Goal: Transaction & Acquisition: Purchase product/service

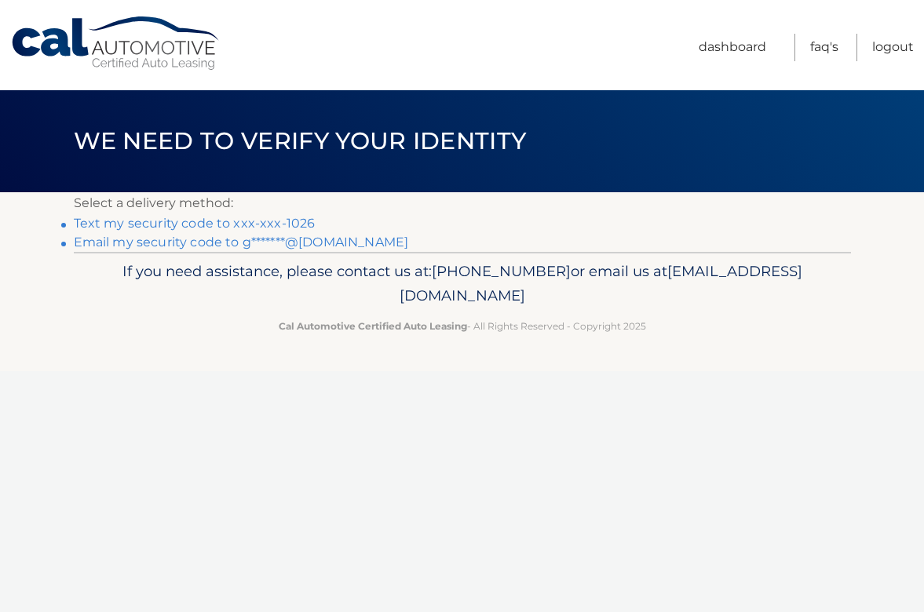
click at [224, 221] on link "Text my security code to xxx-xxx-1026" at bounding box center [195, 223] width 242 height 15
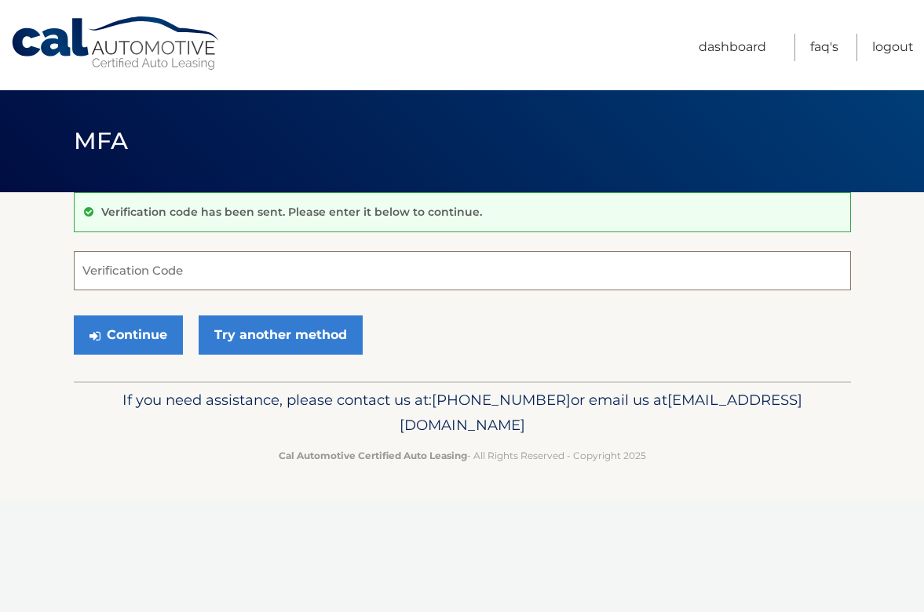
click at [86, 271] on input "Verification Code" at bounding box center [462, 270] width 777 height 39
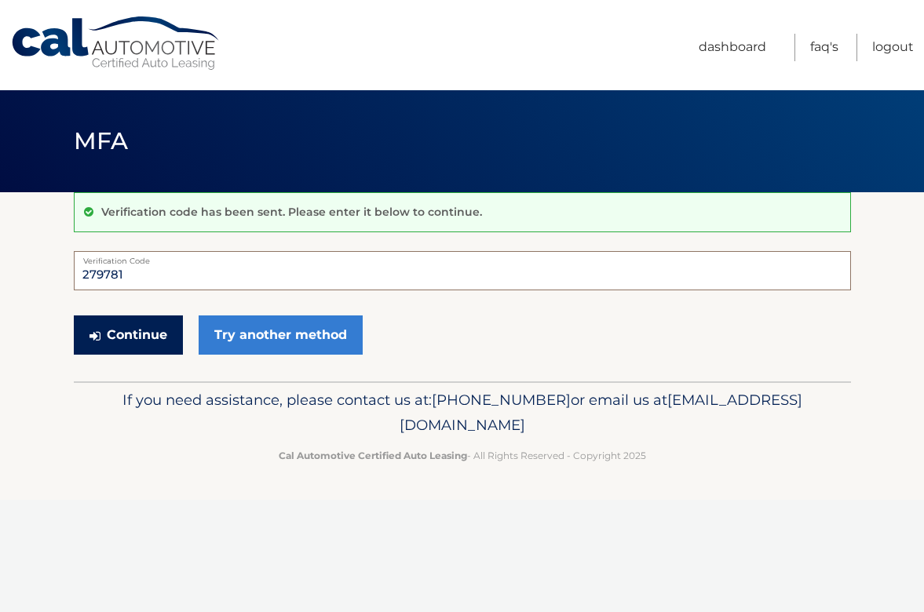
type input "279781"
click at [129, 331] on button "Continue" at bounding box center [128, 335] width 109 height 39
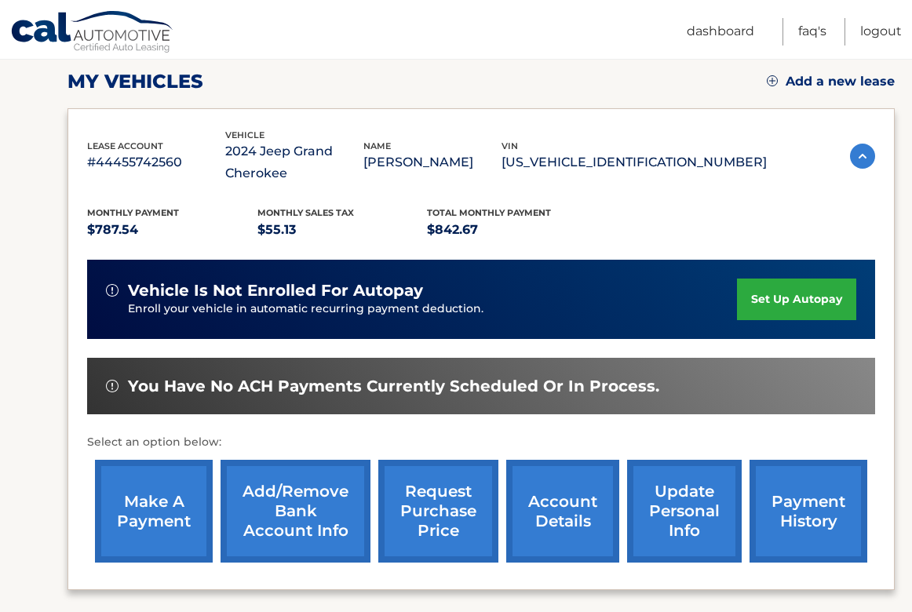
scroll to position [233, 0]
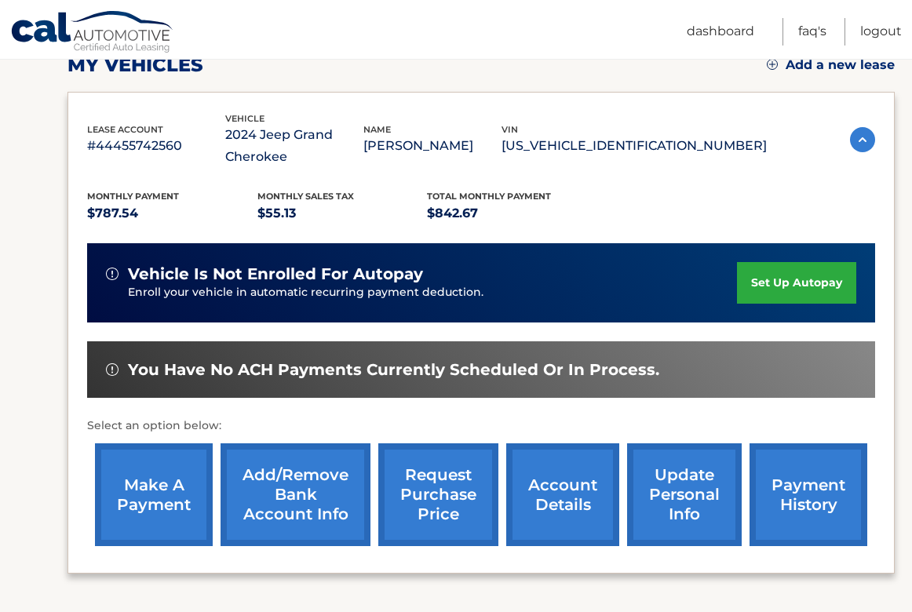
click at [178, 488] on link "make a payment" at bounding box center [154, 495] width 118 height 103
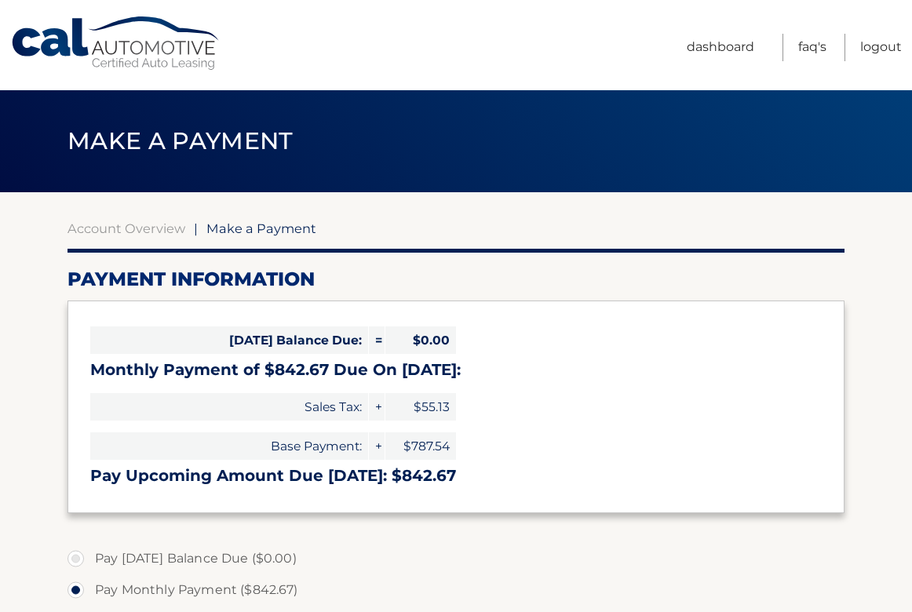
select select "MGZlNjczODktOGI1NS00NmJjLTljZjUtNTY3ODVkNzIzNDIz"
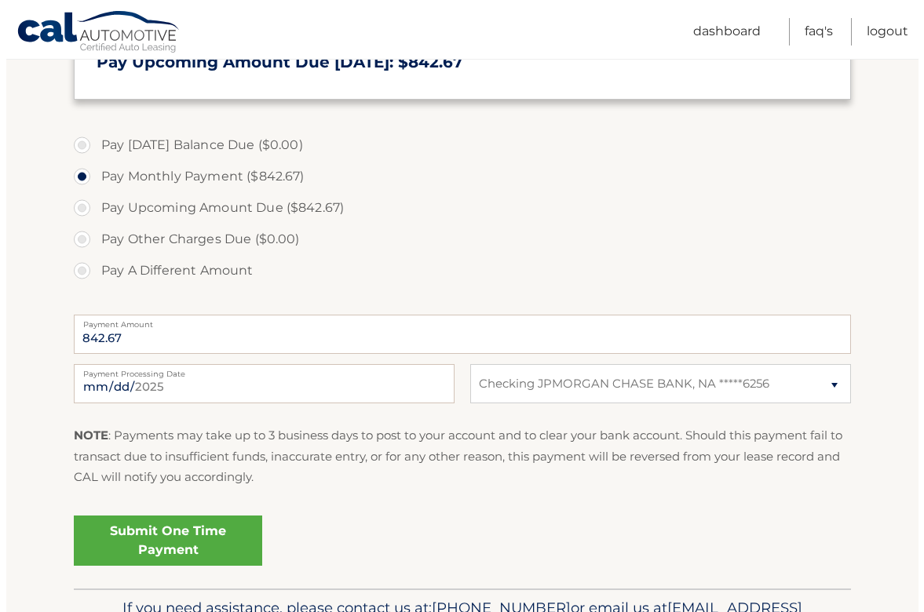
scroll to position [415, 0]
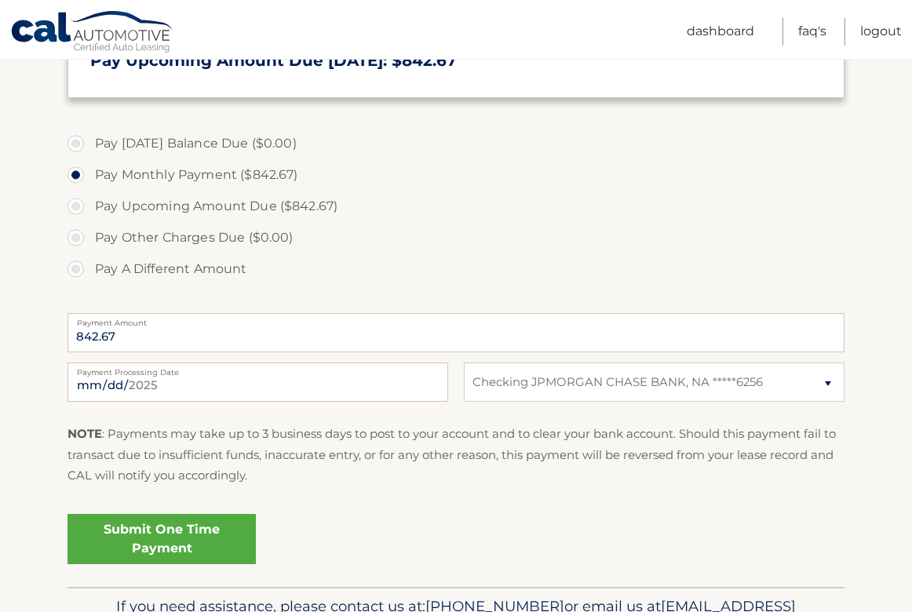
click at [174, 539] on link "Submit One Time Payment" at bounding box center [162, 539] width 188 height 50
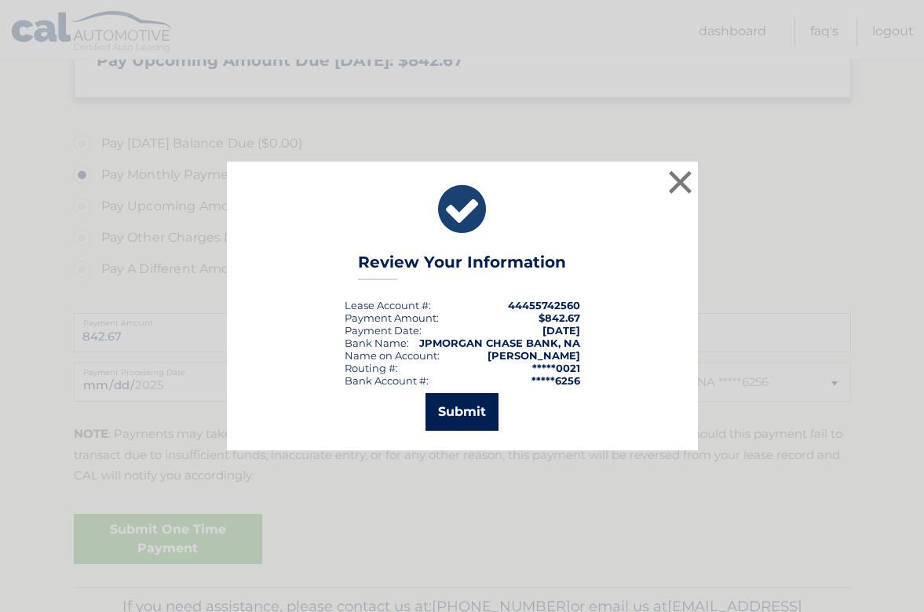
click at [471, 416] on button "Submit" at bounding box center [462, 412] width 73 height 38
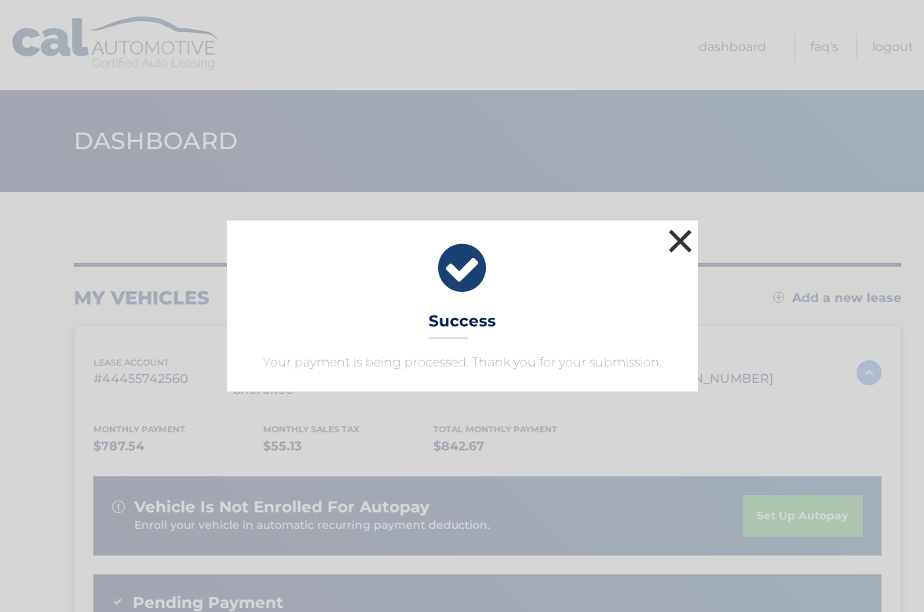
click at [685, 241] on button "×" at bounding box center [680, 240] width 31 height 31
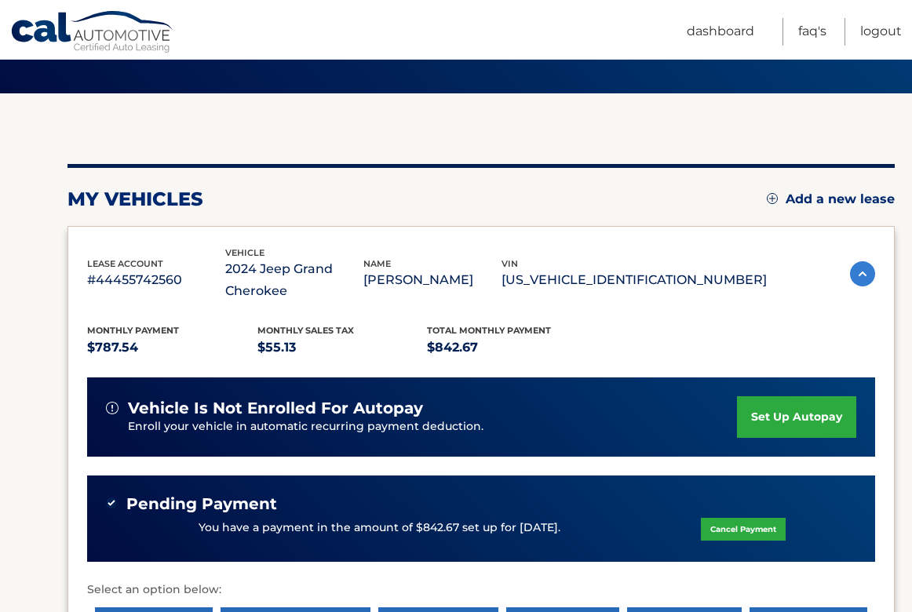
scroll to position [102, 0]
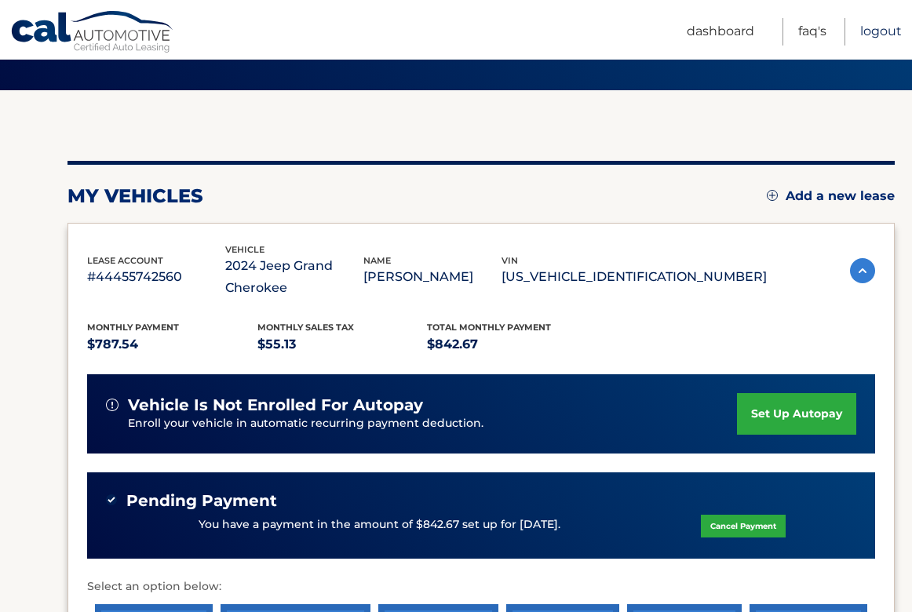
click at [874, 31] on link "Logout" at bounding box center [882, 31] width 42 height 27
